Goal: Share content

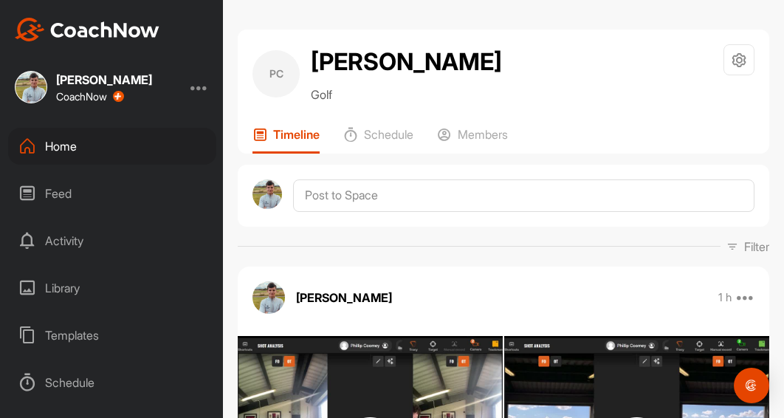
click at [90, 155] on div "Home" at bounding box center [112, 146] width 208 height 37
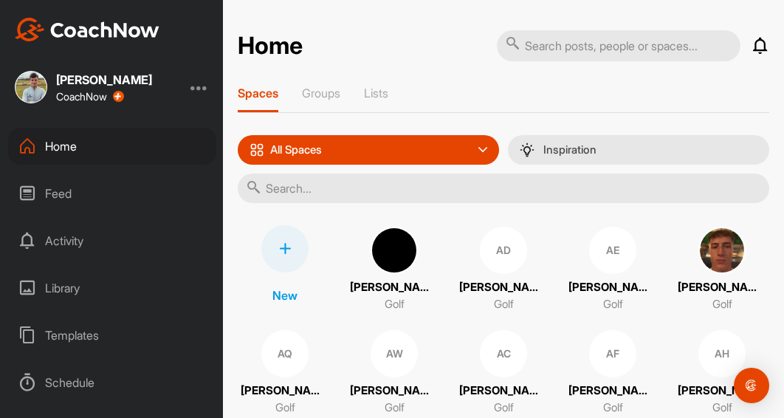
click at [340, 180] on input "text" at bounding box center [504, 189] width 532 height 30
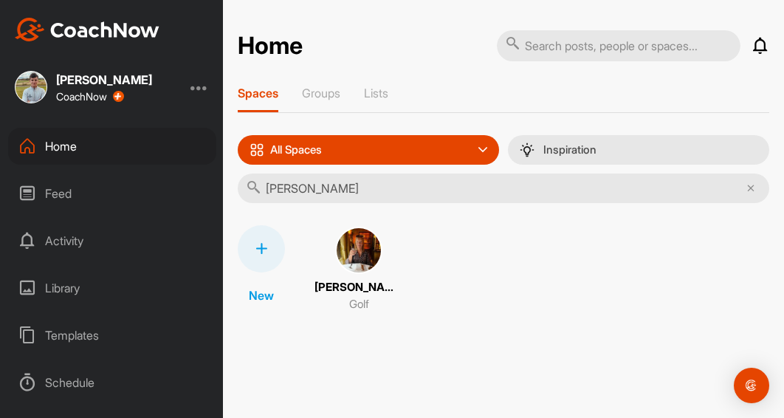
type input "[PERSON_NAME]"
click at [356, 246] on img at bounding box center [358, 250] width 47 height 47
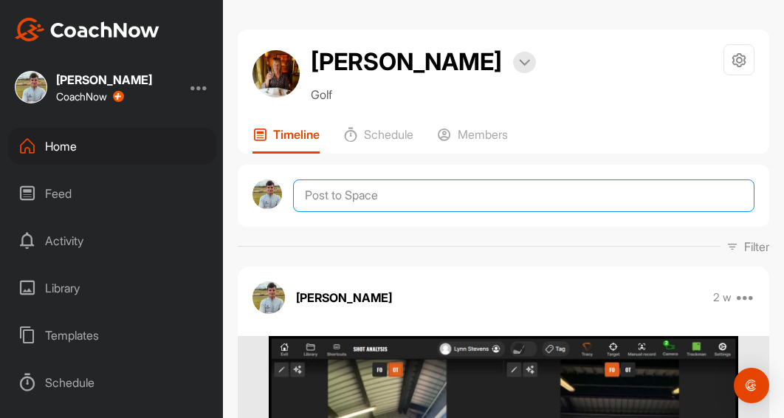
click at [335, 197] on textarea at bounding box center [523, 195] width 461 height 32
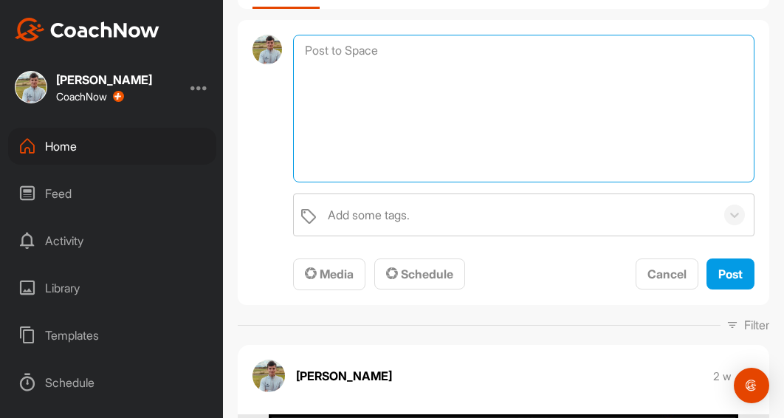
scroll to position [148, 0]
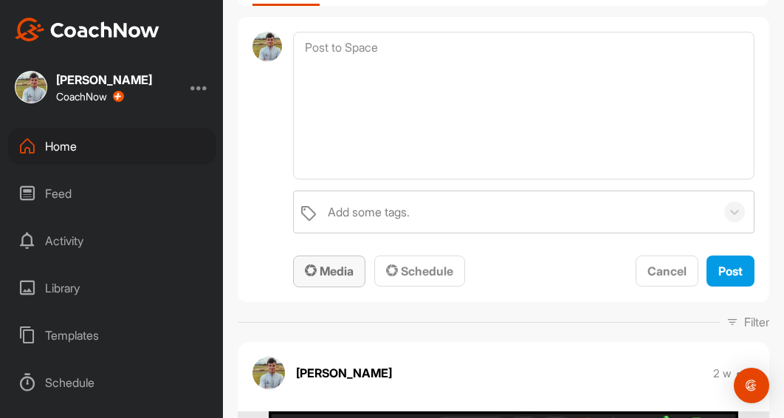
click at [330, 264] on span "Media" at bounding box center [329, 271] width 49 height 15
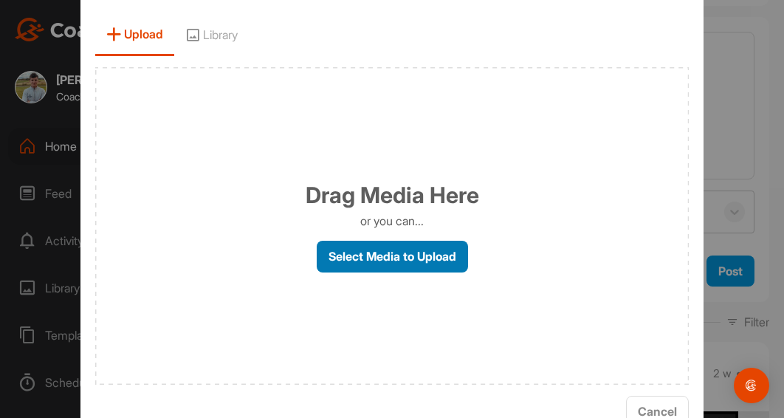
click at [341, 267] on label "Select Media to Upload" at bounding box center [392, 257] width 151 height 32
click at [0, 0] on input "Select Media to Upload" at bounding box center [0, 0] width 0 height 0
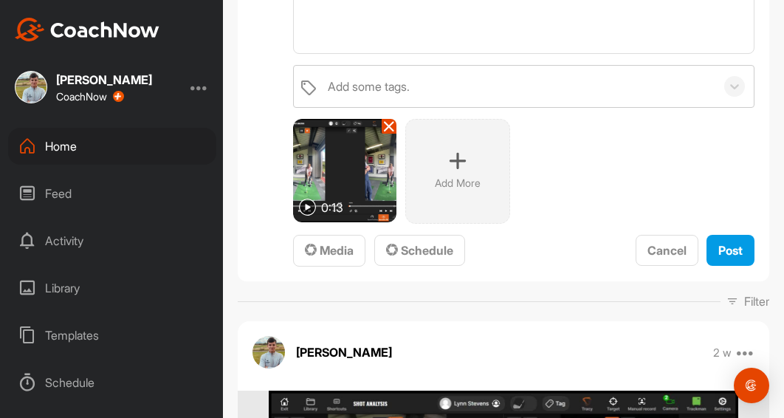
scroll to position [295, 0]
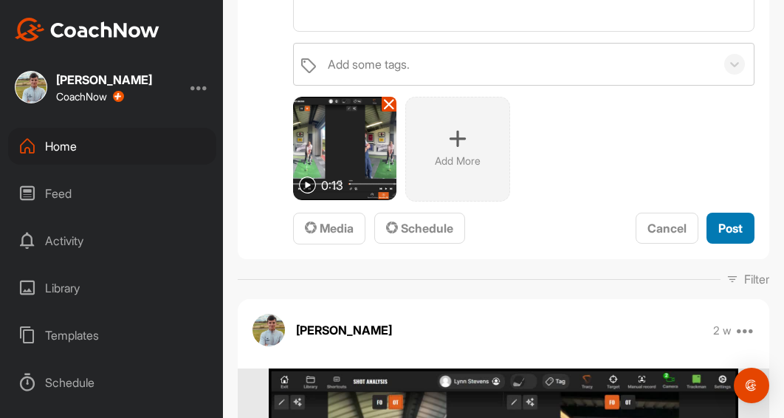
click at [715, 238] on button "Post" at bounding box center [731, 229] width 48 height 32
